Goal: Navigation & Orientation: Understand site structure

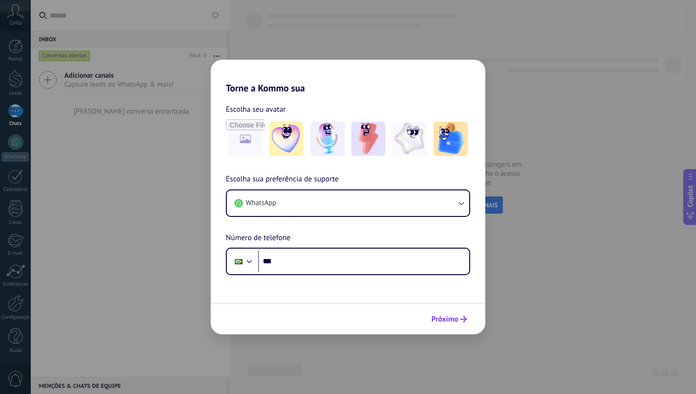
click at [449, 325] on button "Próximo" at bounding box center [449, 319] width 44 height 16
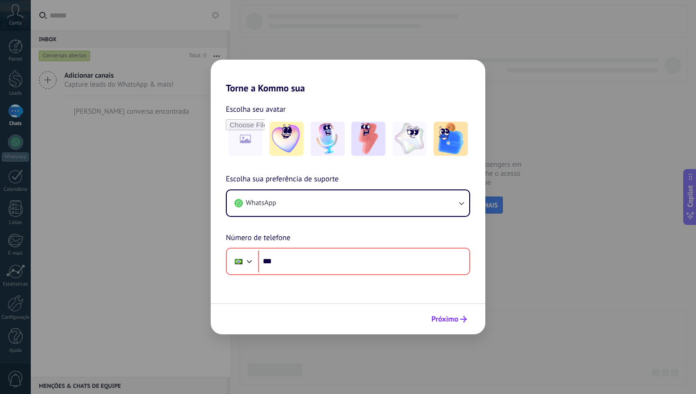
click at [449, 316] on span "Próximo" at bounding box center [445, 319] width 27 height 7
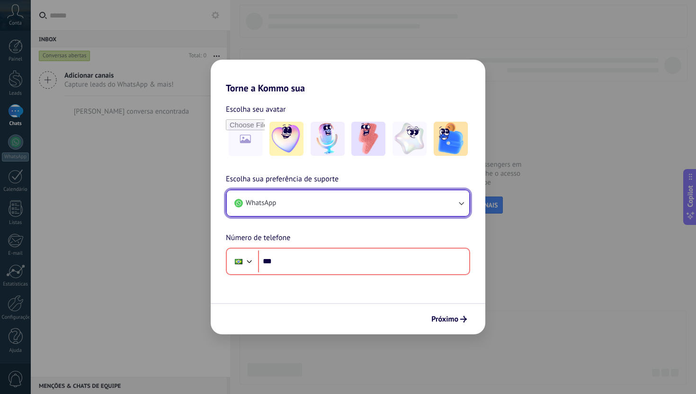
click at [333, 208] on button "WhatsApp" at bounding box center [348, 203] width 243 height 26
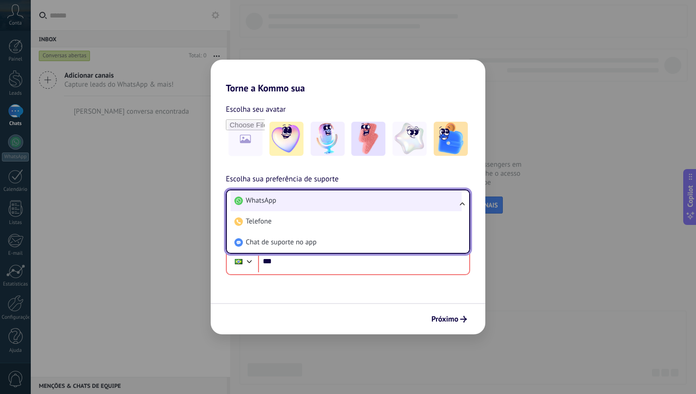
click at [333, 208] on li "WhatsApp" at bounding box center [346, 200] width 231 height 21
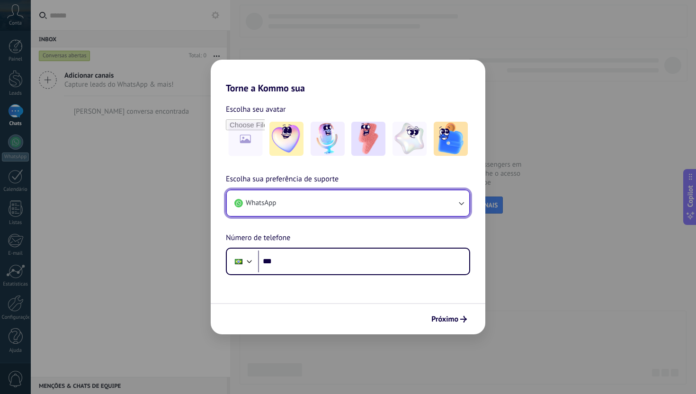
click at [333, 208] on button "WhatsApp" at bounding box center [348, 203] width 243 height 26
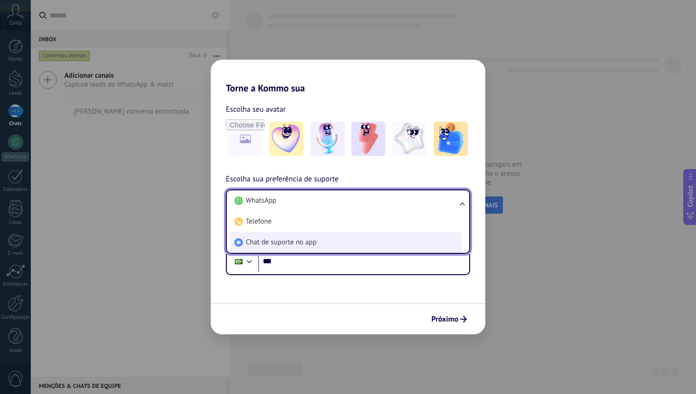
click at [324, 240] on li "Chat de suporte no app" at bounding box center [346, 242] width 231 height 21
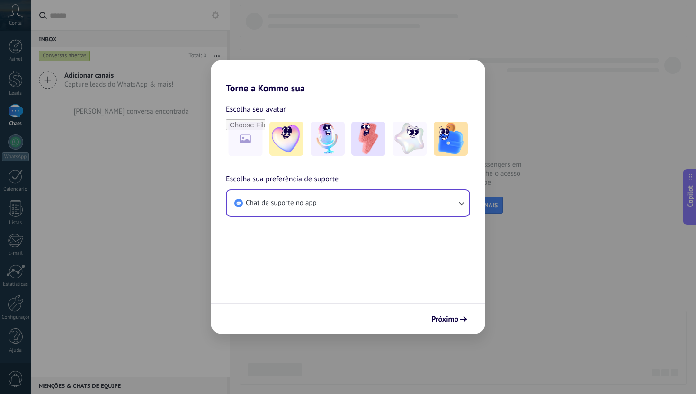
click at [444, 323] on span "Próximo" at bounding box center [445, 319] width 27 height 7
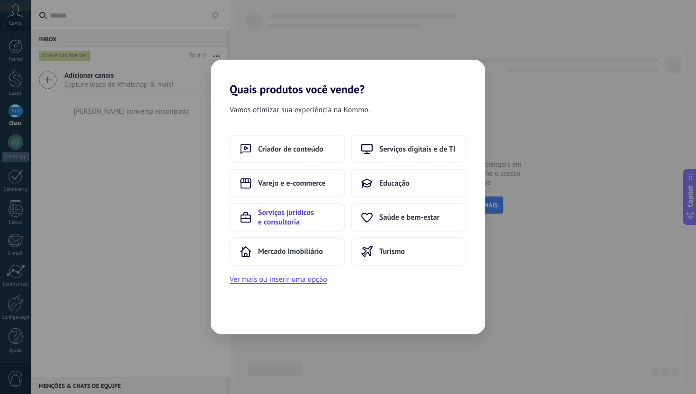
click at [299, 224] on span "Serviços jurídicos e consultoria" at bounding box center [296, 217] width 77 height 19
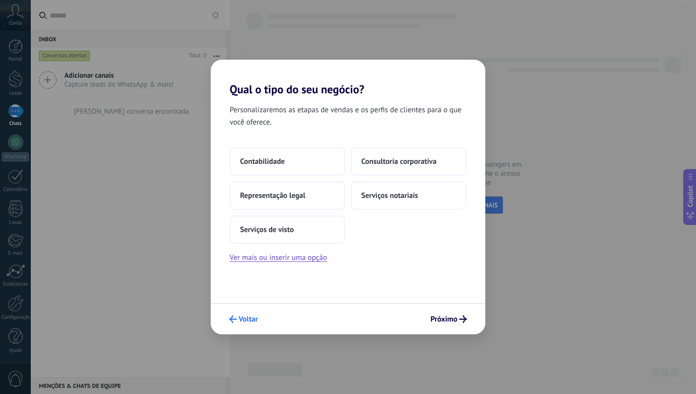
click at [255, 314] on button "Voltar" at bounding box center [243, 319] width 37 height 16
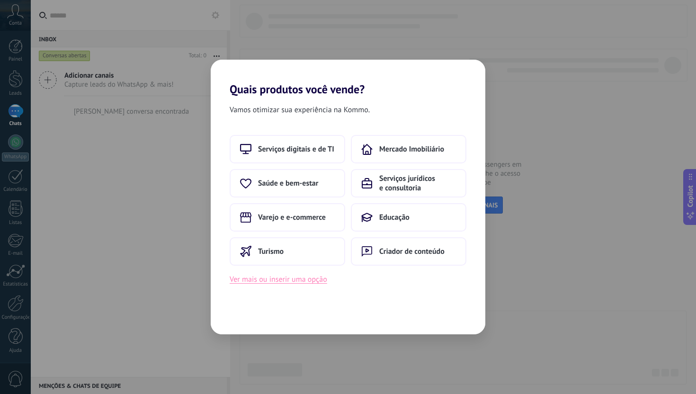
click at [307, 278] on button "Ver mais ou inserir uma opção" at bounding box center [279, 279] width 98 height 12
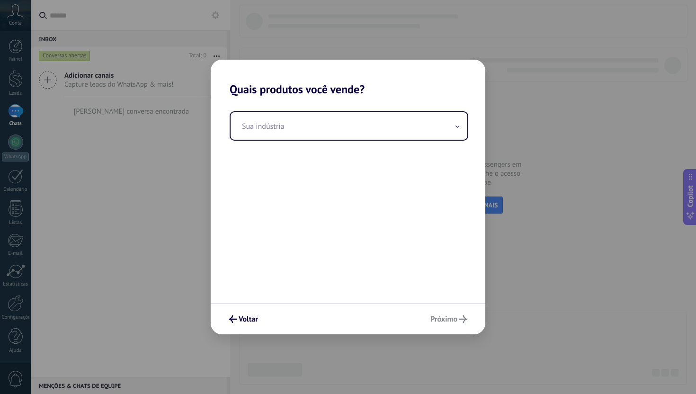
click at [403, 149] on div "Sua indústria" at bounding box center [348, 199] width 275 height 207
click at [400, 123] on input "text" at bounding box center [349, 125] width 237 height 27
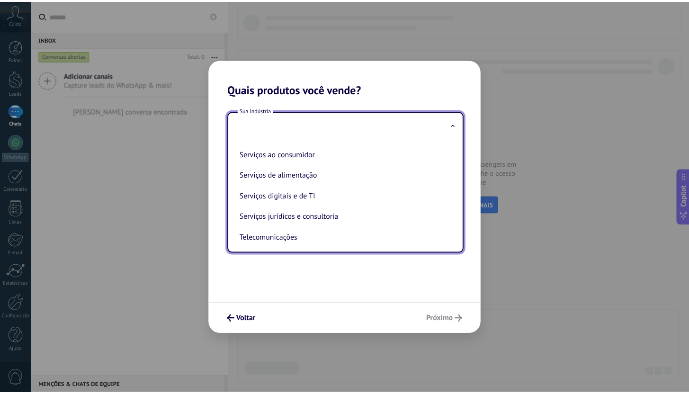
scroll to position [259, 0]
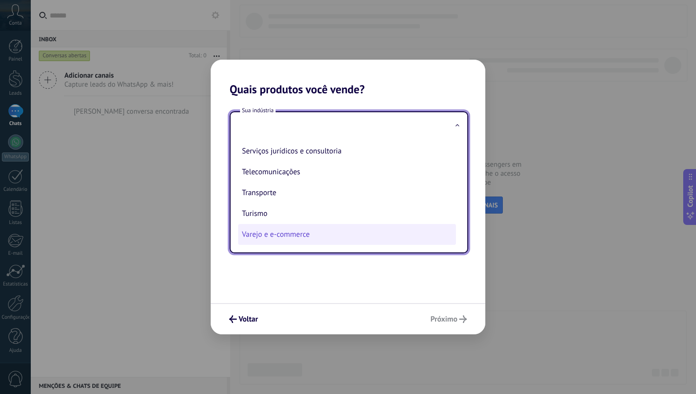
click at [346, 243] on li "Varejo e e-commerce" at bounding box center [347, 234] width 218 height 21
type input "**********"
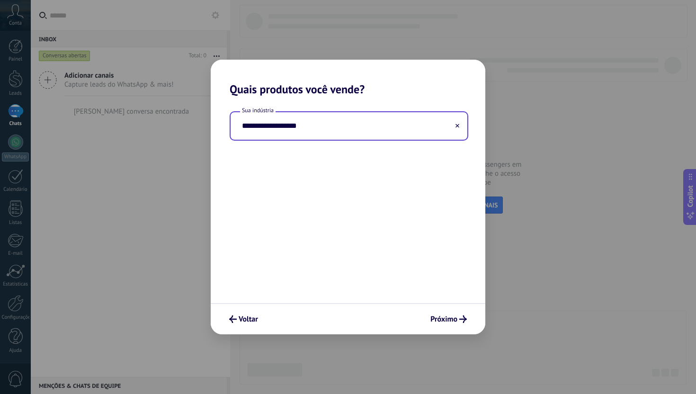
click at [453, 310] on div "Voltar Próximo" at bounding box center [348, 318] width 275 height 31
click at [453, 316] on span "Próximo" at bounding box center [444, 319] width 27 height 7
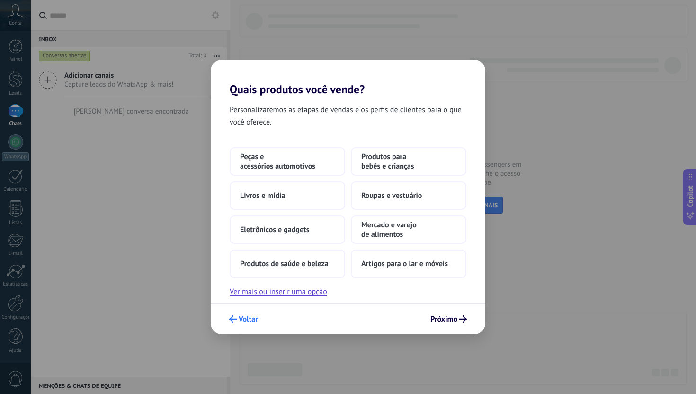
click at [249, 317] on span "Voltar" at bounding box center [248, 319] width 19 height 7
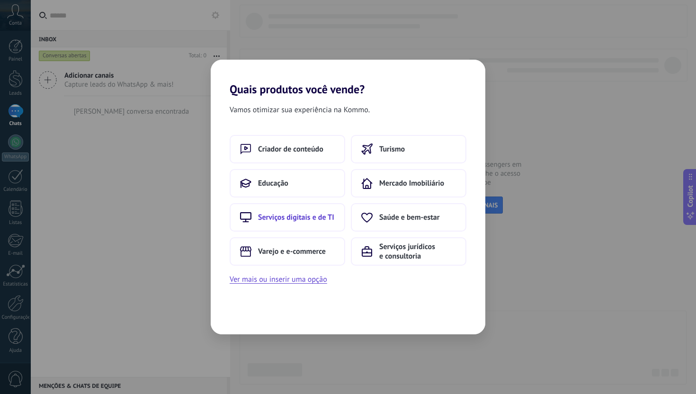
click at [289, 222] on span "Serviços digitais e de TI" at bounding box center [296, 217] width 76 height 9
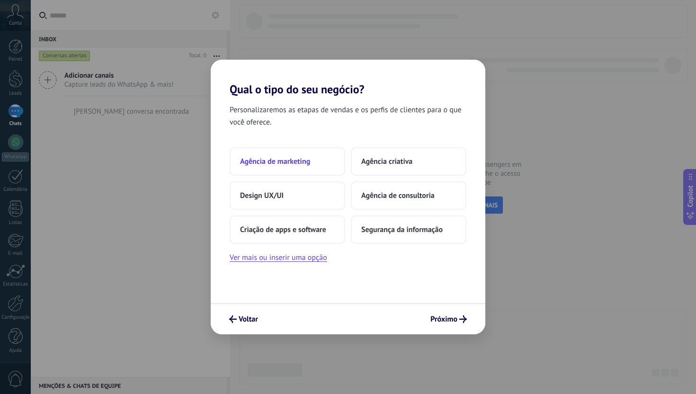
click at [284, 170] on button "Agência de marketing" at bounding box center [288, 161] width 116 height 28
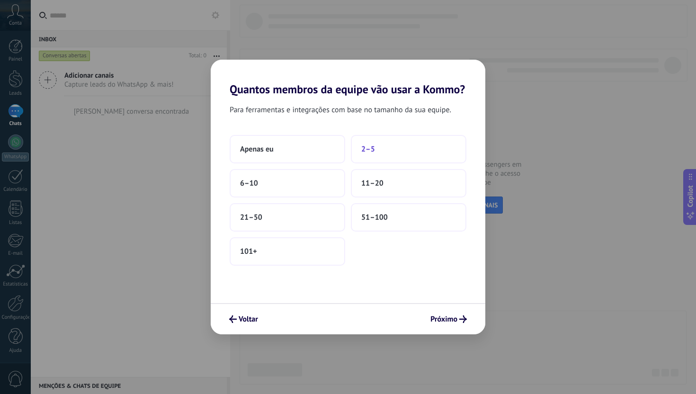
click at [407, 143] on button "2–5" at bounding box center [409, 149] width 116 height 28
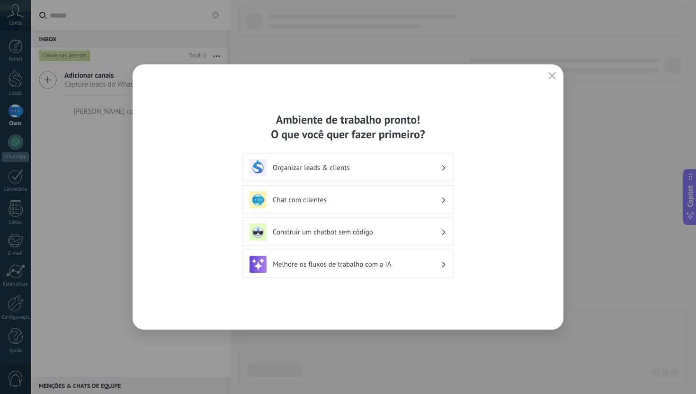
click at [359, 173] on div "Organizar leads & clients" at bounding box center [348, 167] width 197 height 17
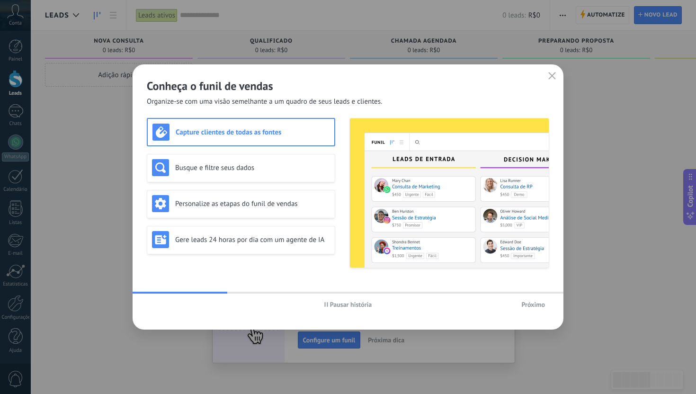
click at [524, 306] on span "Próximo" at bounding box center [534, 304] width 24 height 7
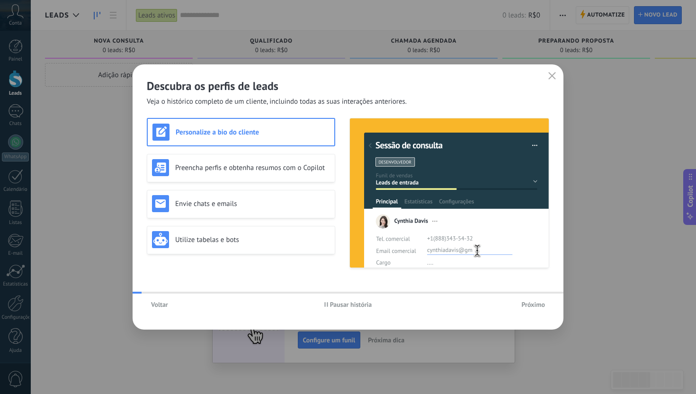
click at [526, 306] on span "Próximo" at bounding box center [534, 304] width 24 height 7
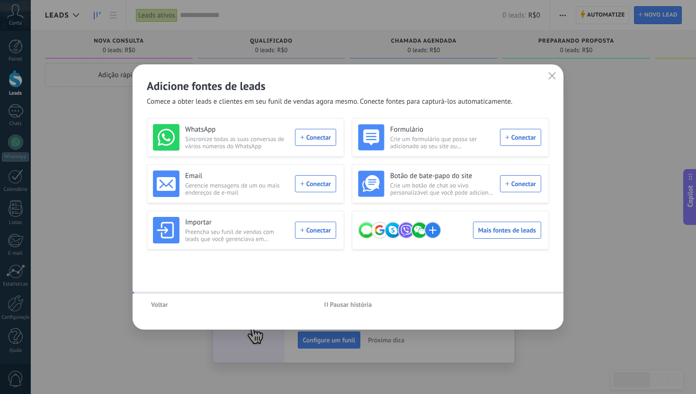
click at [526, 306] on div "Voltar Pausar história" at bounding box center [348, 305] width 431 height 22
click at [537, 74] on div "Adicione fontes de leads Comece a obter leads e clientes em seu funil de vendas…" at bounding box center [348, 85] width 431 height 42
click at [544, 77] on div "Adicione fontes de leads Comece a obter leads e clientes em seu funil de vendas…" at bounding box center [348, 85] width 431 height 42
click at [549, 81] on button "button" at bounding box center [552, 76] width 12 height 13
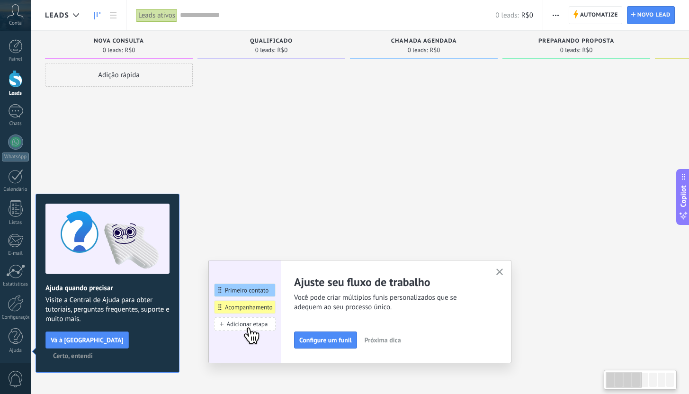
click at [509, 268] on div "Ajuste seu fluxo de trabalho Você pode criar múltiplos funis personalizados que…" at bounding box center [359, 311] width 303 height 103
click at [498, 271] on button "button" at bounding box center [500, 272] width 12 height 13
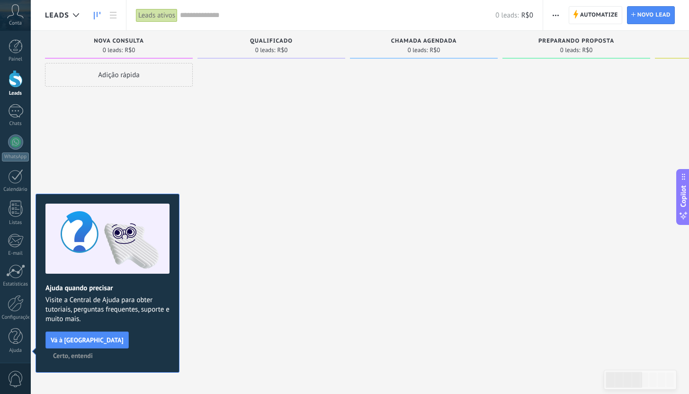
click at [93, 353] on span "Certo, entendi" at bounding box center [73, 356] width 40 height 7
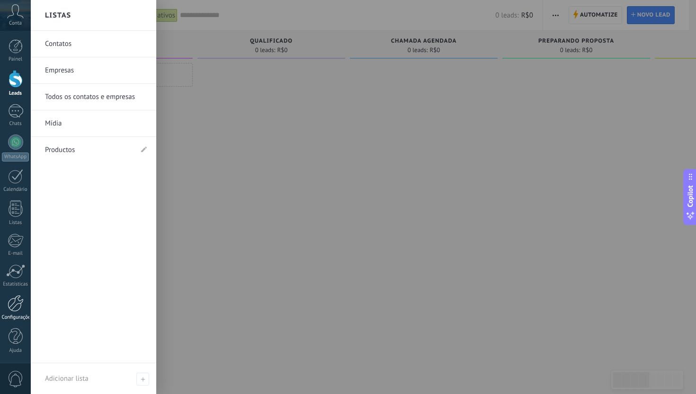
click at [15, 311] on div at bounding box center [16, 303] width 16 height 17
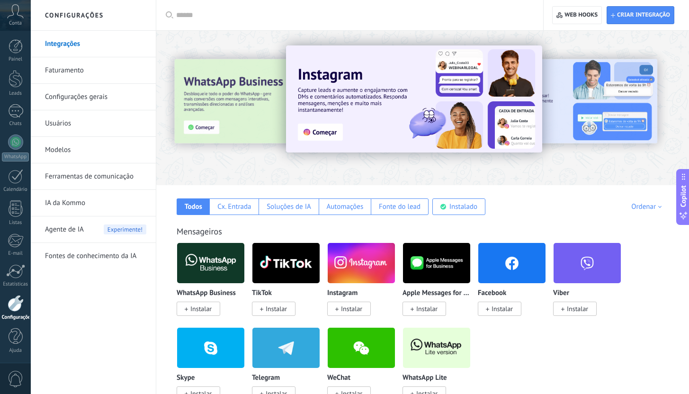
click at [85, 204] on link "IA da Kommo" at bounding box center [95, 203] width 101 height 27
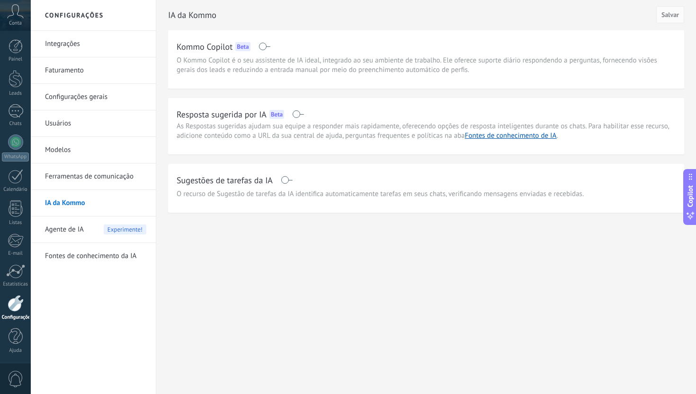
click at [25, 24] on div "Conta" at bounding box center [15, 15] width 31 height 31
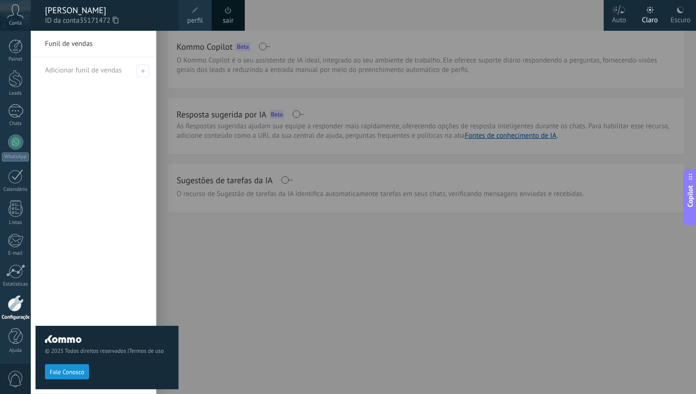
click at [353, 244] on div at bounding box center [379, 197] width 696 height 394
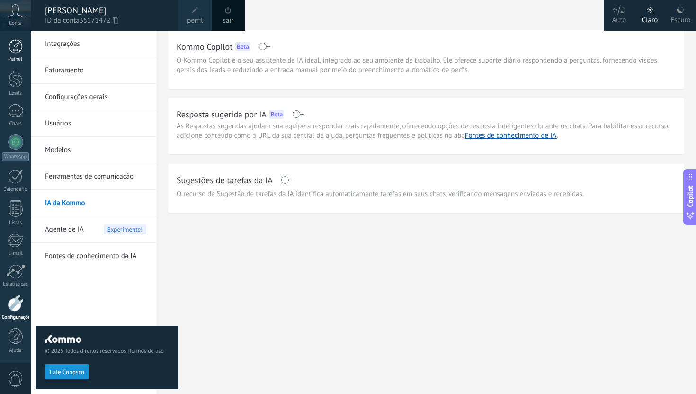
click at [20, 56] on div "Painel" at bounding box center [15, 59] width 27 height 6
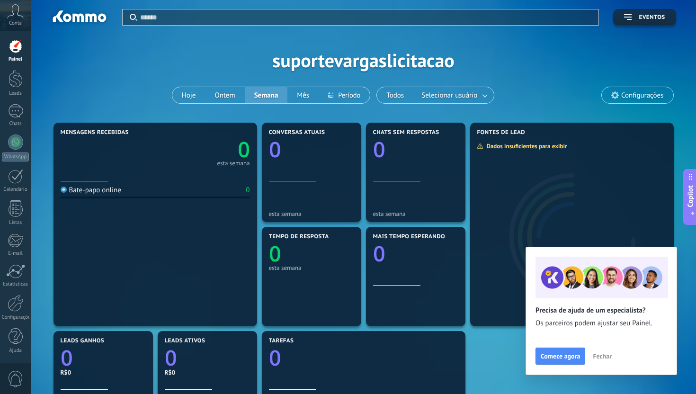
click at [13, 7] on icon at bounding box center [15, 11] width 17 height 14
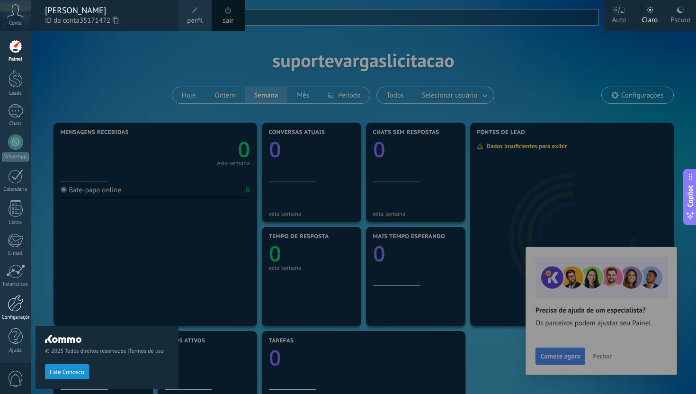
click at [11, 308] on div at bounding box center [16, 303] width 16 height 17
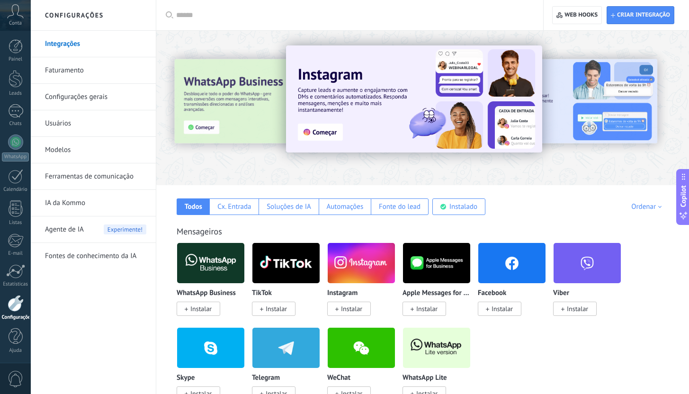
click at [118, 84] on link "Configurações gerais" at bounding box center [95, 97] width 101 height 27
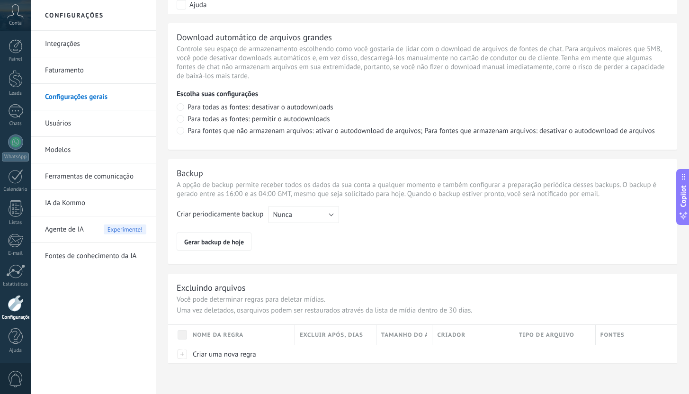
scroll to position [656, 0]
click at [90, 135] on link "Usuários" at bounding box center [95, 123] width 101 height 27
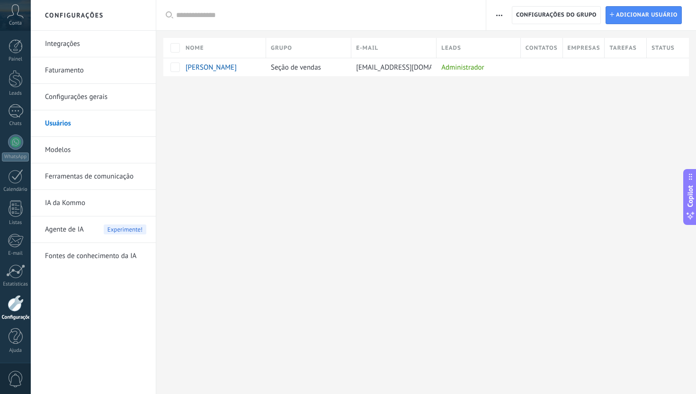
click at [93, 157] on link "Modelos" at bounding box center [95, 150] width 101 height 27
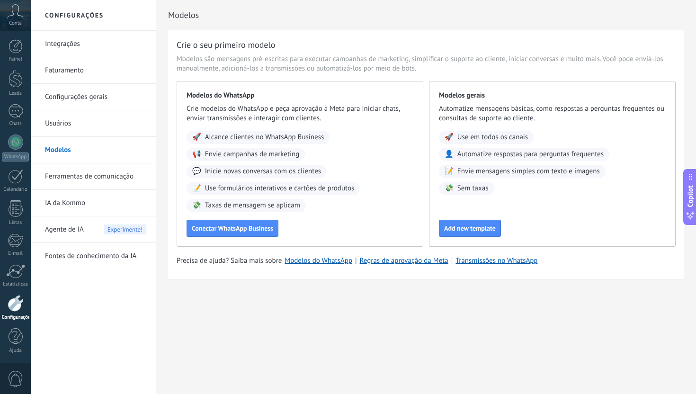
click at [24, 15] on div "Conta" at bounding box center [15, 15] width 31 height 31
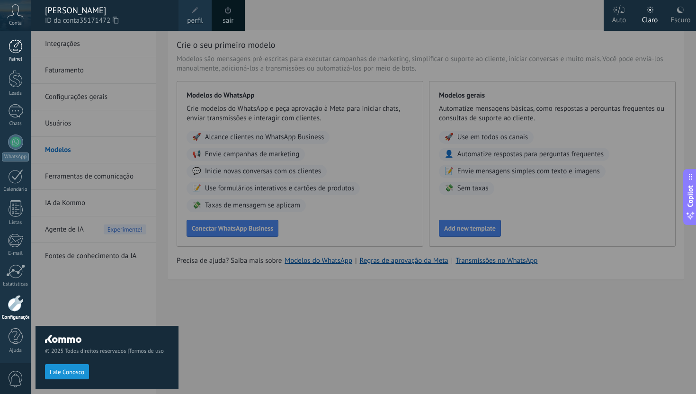
click at [20, 48] on div at bounding box center [16, 46] width 14 height 14
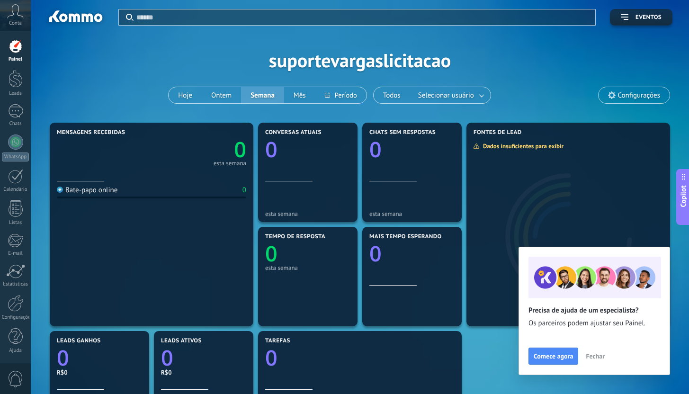
click at [659, 19] on span "Eventos" at bounding box center [649, 17] width 26 height 7
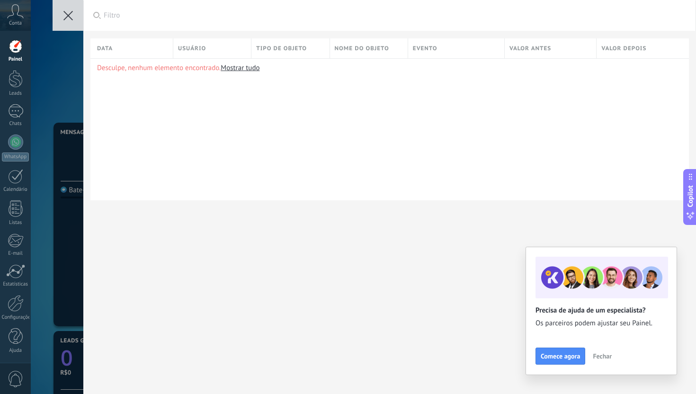
click at [77, 14] on button at bounding box center [68, 15] width 31 height 31
